Goal: Task Accomplishment & Management: Use online tool/utility

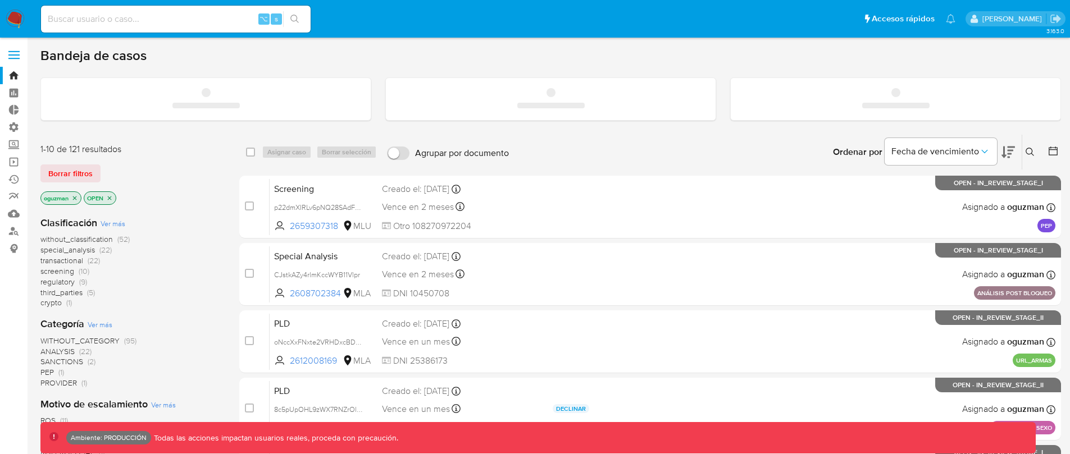
click at [16, 54] on span at bounding box center [13, 55] width 11 height 2
click at [0, 0] on input "checkbox" at bounding box center [0, 0] width 0 height 0
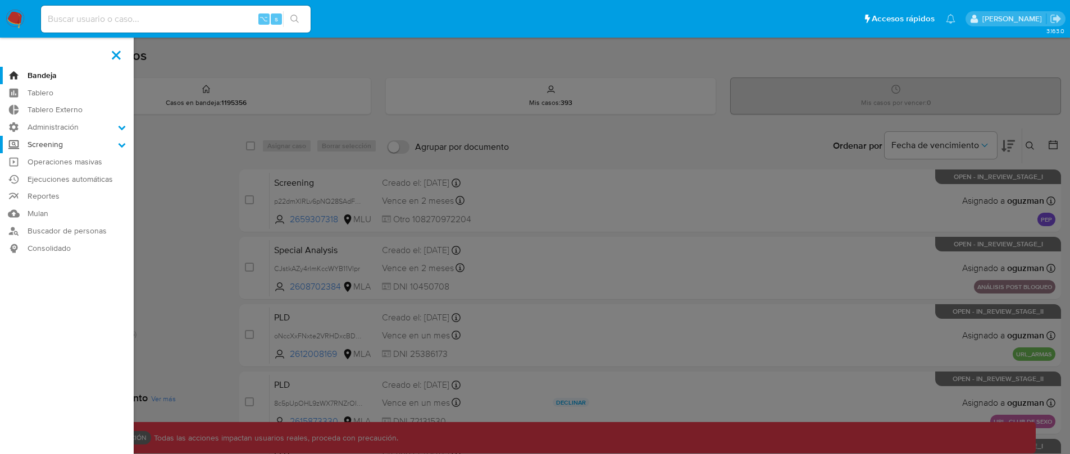
click at [115, 147] on label "Screening" at bounding box center [67, 144] width 134 height 17
click at [0, 0] on input "Screening" at bounding box center [0, 0] width 0 height 0
click at [115, 147] on label "Screening" at bounding box center [67, 144] width 134 height 17
click at [0, 0] on input "Screening" at bounding box center [0, 0] width 0 height 0
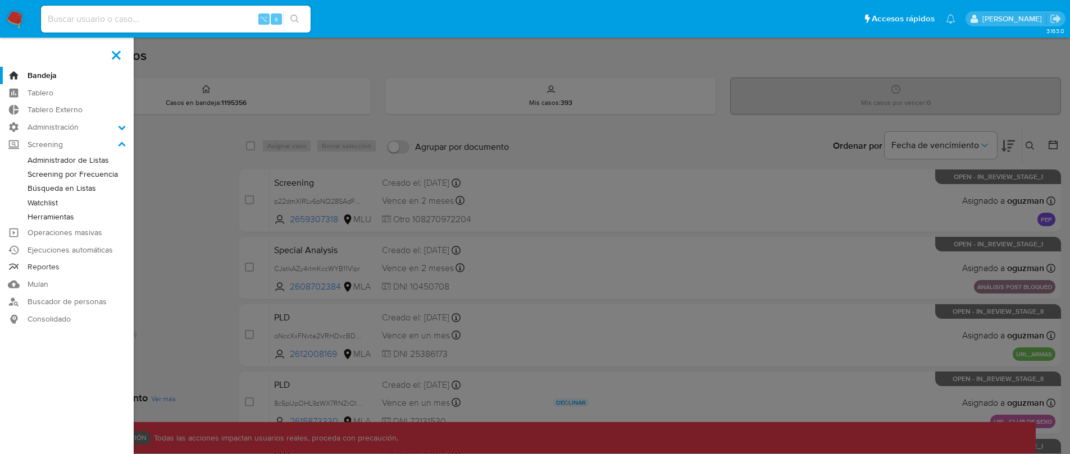
click at [56, 271] on link "Reportes" at bounding box center [67, 267] width 134 height 17
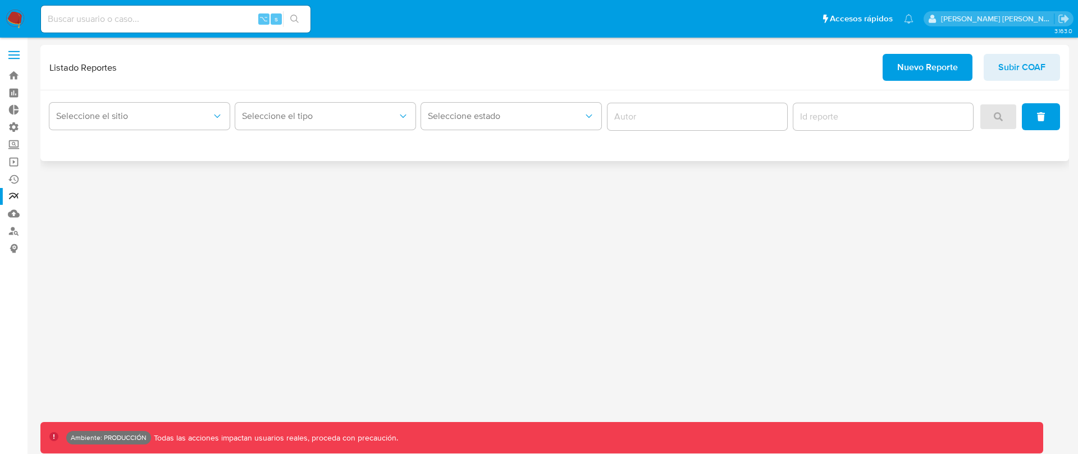
click at [914, 67] on span "Nuevo Reporte" at bounding box center [928, 67] width 61 height 25
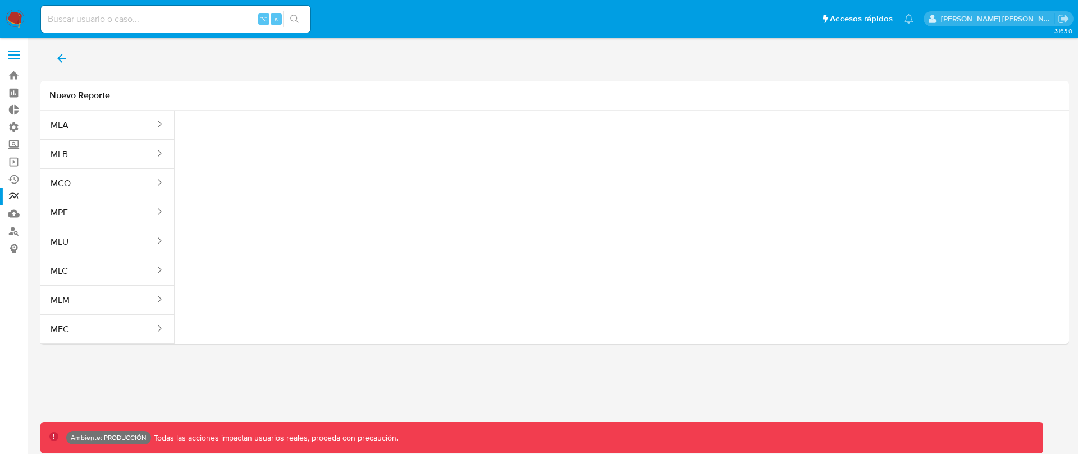
click at [57, 57] on icon "back" at bounding box center [61, 58] width 13 height 13
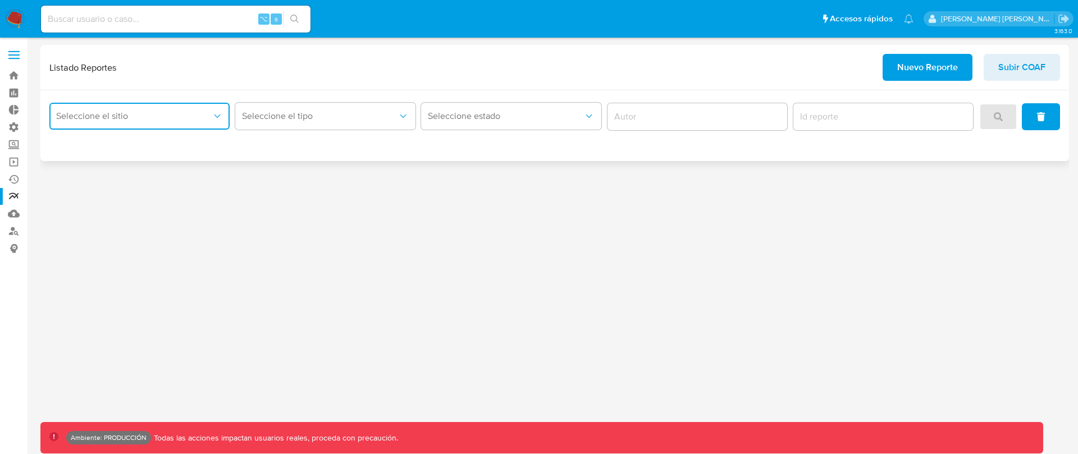
click at [148, 112] on span "Seleccione el sitio" at bounding box center [134, 116] width 156 height 11
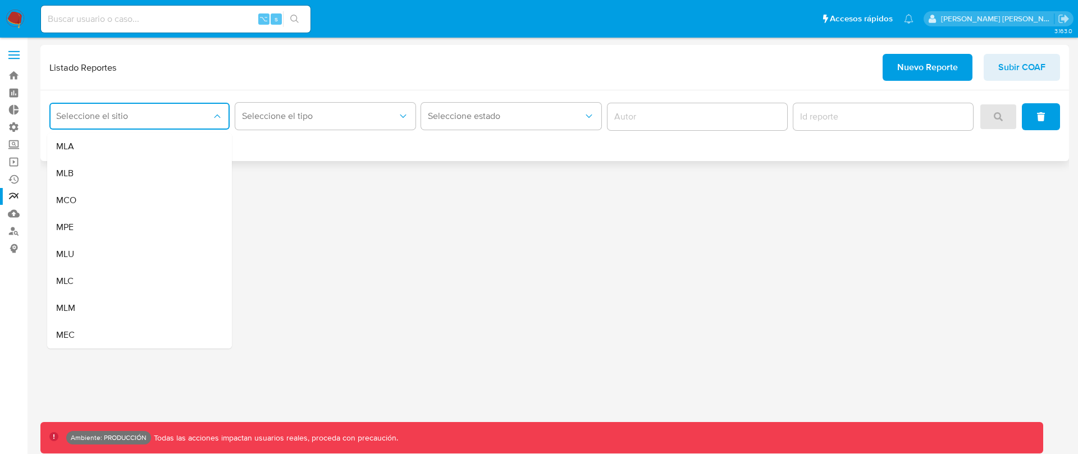
drag, startPoint x: 135, startPoint y: 165, endPoint x: 155, endPoint y: 158, distance: 20.8
click at [135, 165] on div "MLB" at bounding box center [136, 173] width 160 height 27
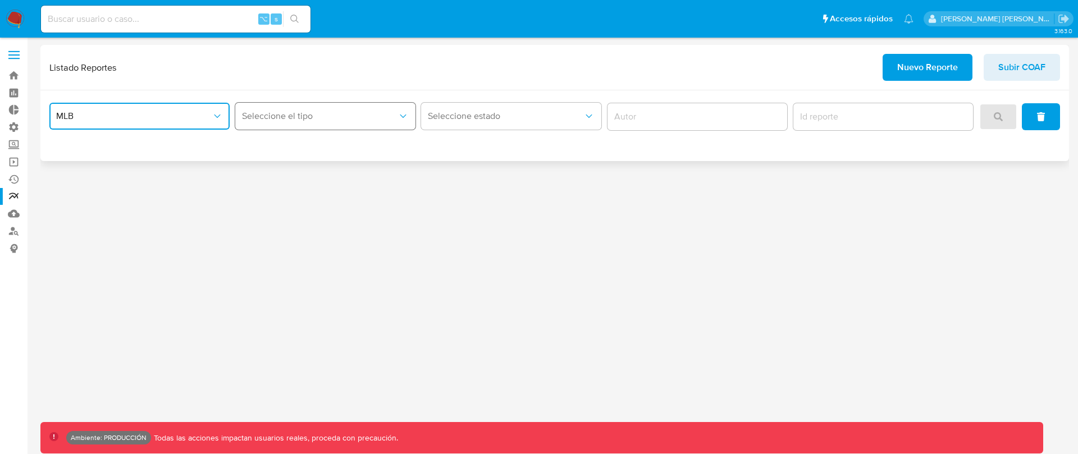
click at [315, 122] on button "Seleccione el tipo" at bounding box center [325, 116] width 180 height 27
